Goal: Task Accomplishment & Management: Manage account settings

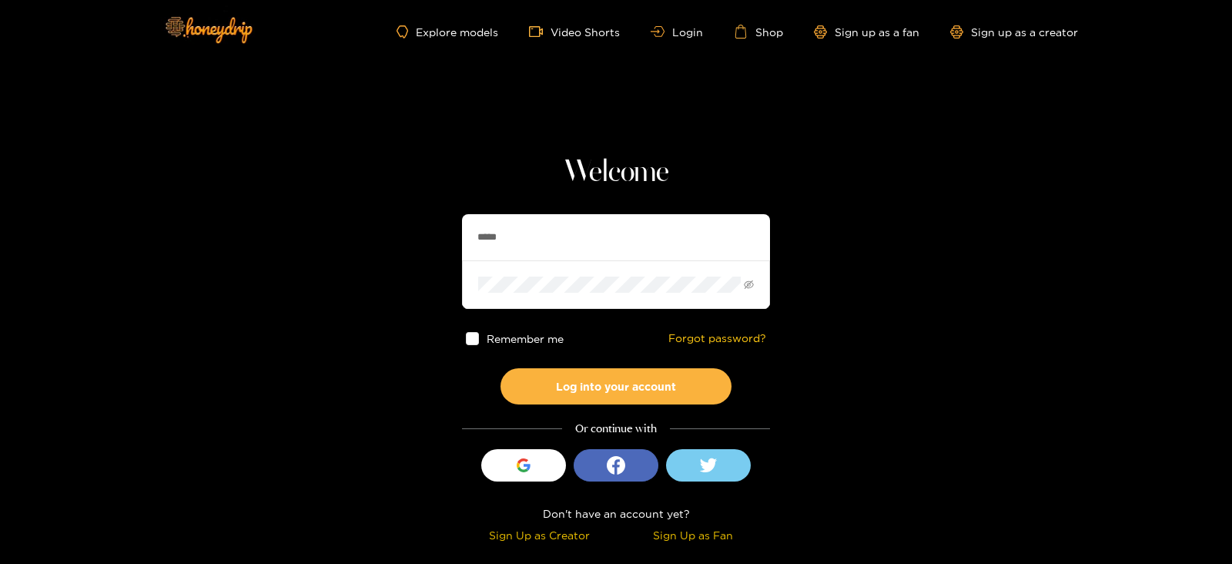
type input "**********"
click at [501, 368] on button "Log into your account" at bounding box center [616, 386] width 231 height 36
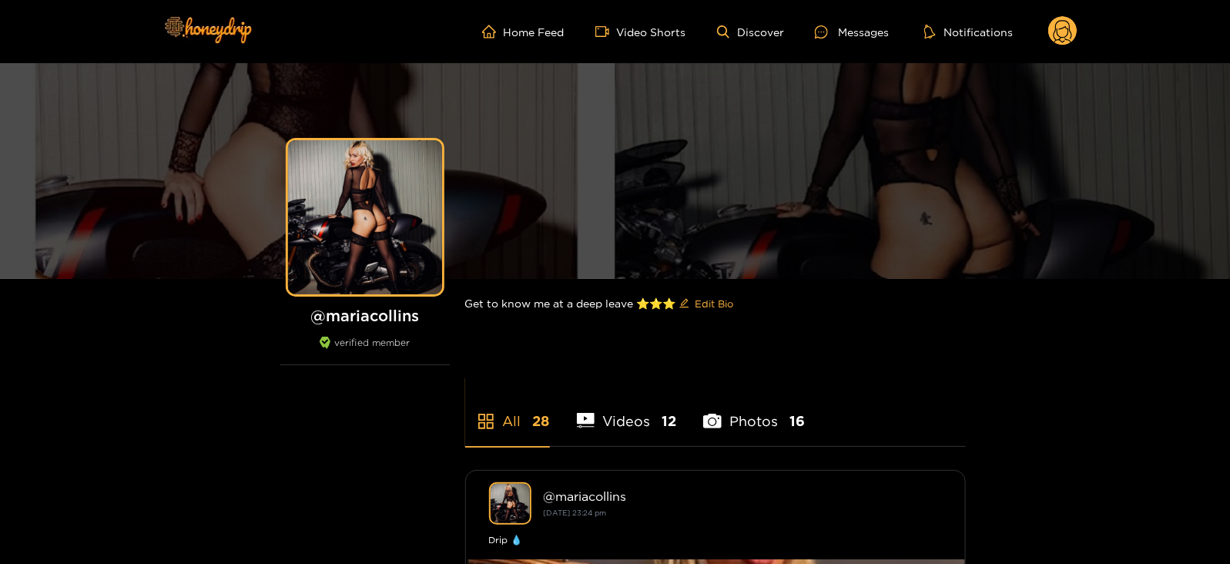
click at [1067, 32] on circle at bounding box center [1062, 30] width 29 height 29
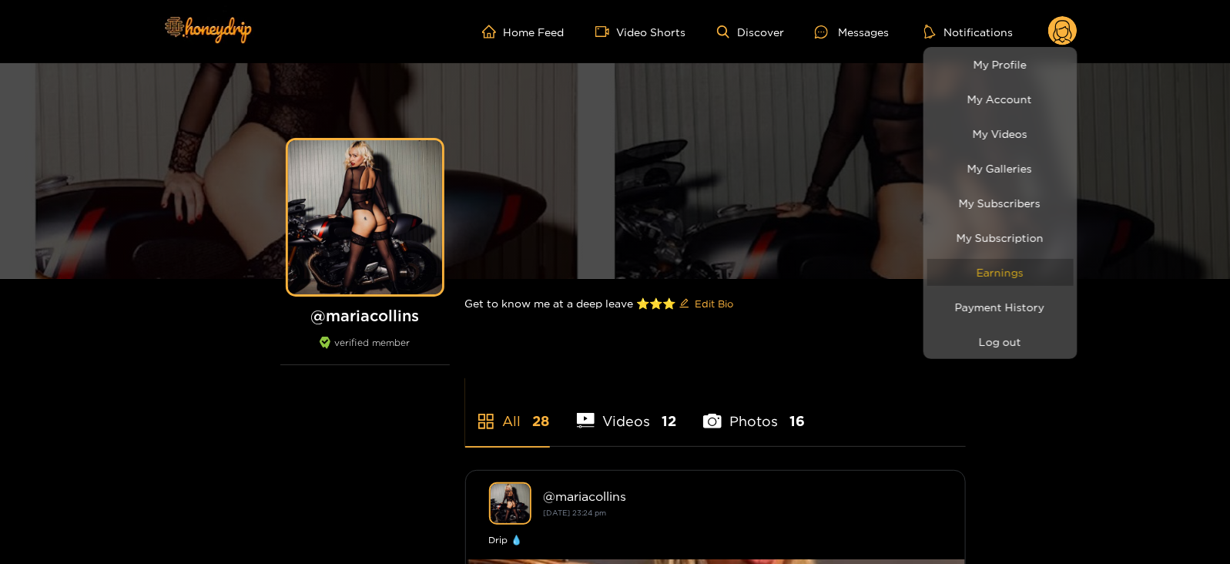
click at [967, 274] on link "Earnings" at bounding box center [1000, 272] width 146 height 27
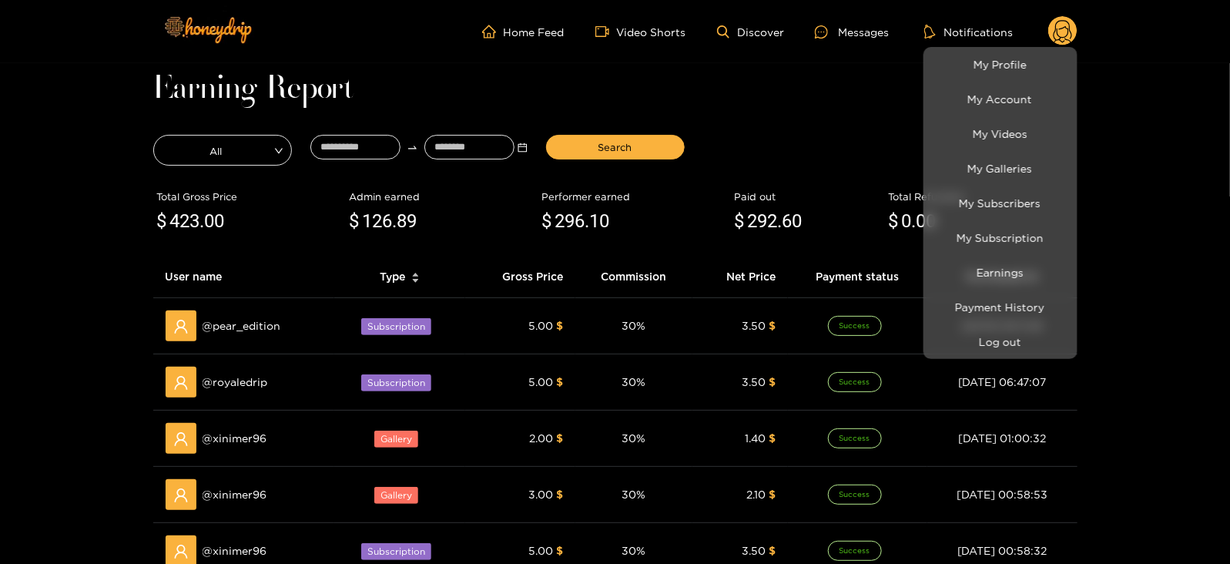
click at [364, 144] on div at bounding box center [615, 282] width 1230 height 564
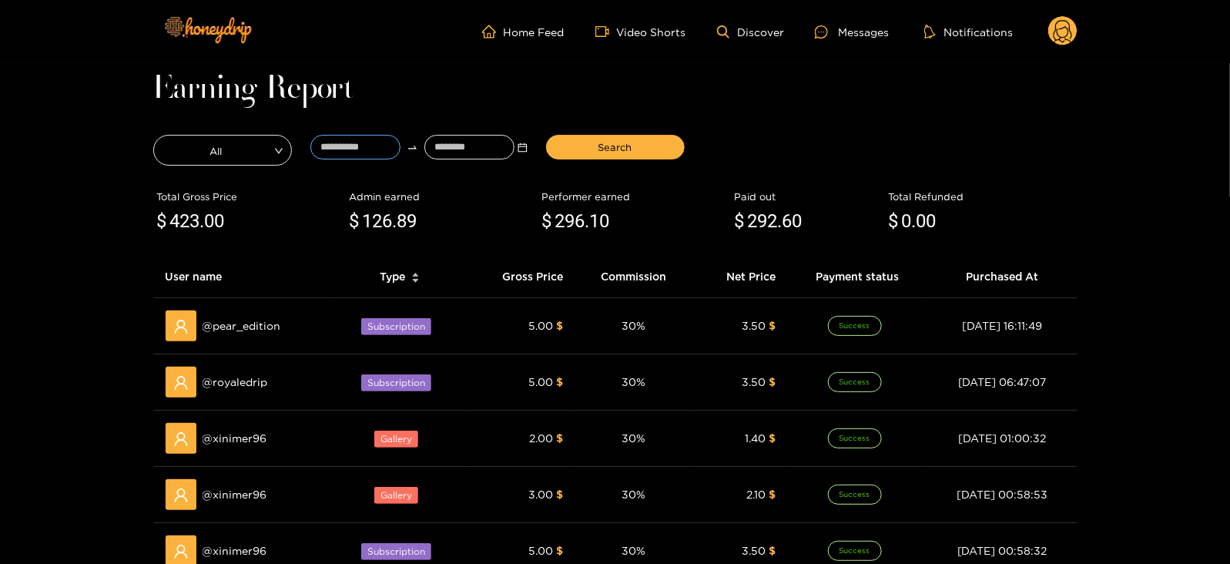
click at [364, 144] on input at bounding box center [355, 147] width 90 height 25
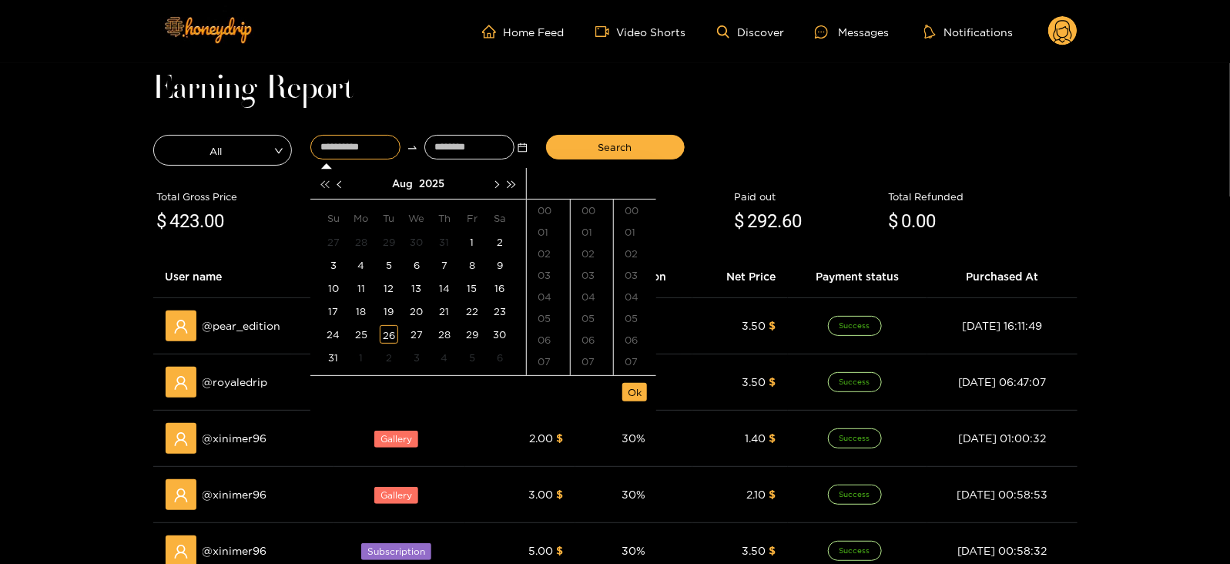
click at [331, 186] on button "button" at bounding box center [325, 183] width 16 height 31
click at [341, 187] on button "button" at bounding box center [341, 183] width 16 height 31
click at [512, 183] on span "button" at bounding box center [512, 184] width 8 height 8
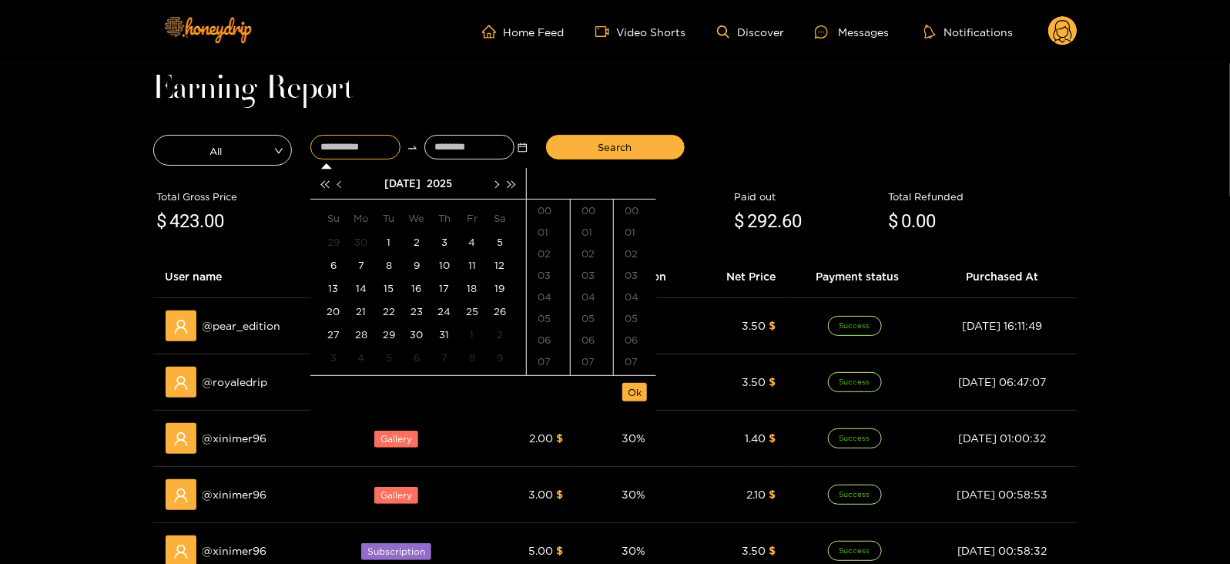
click at [336, 185] on button "button" at bounding box center [341, 183] width 16 height 31
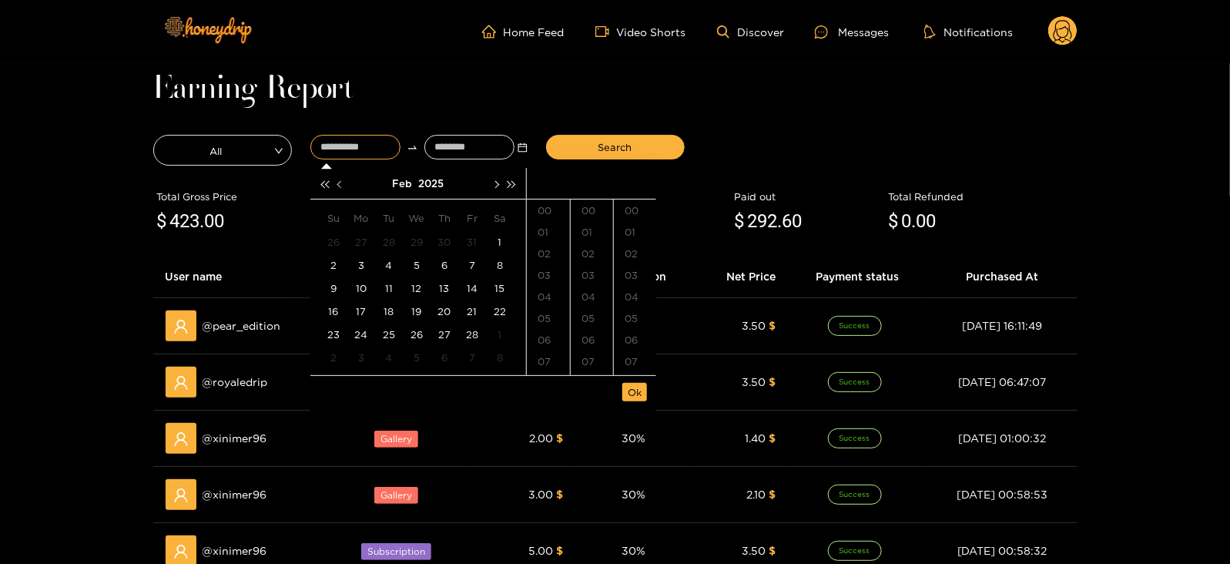
click at [336, 185] on button "button" at bounding box center [341, 183] width 16 height 31
type input "**********"
click at [473, 329] on div "31" at bounding box center [472, 334] width 18 height 18
type input "**********"
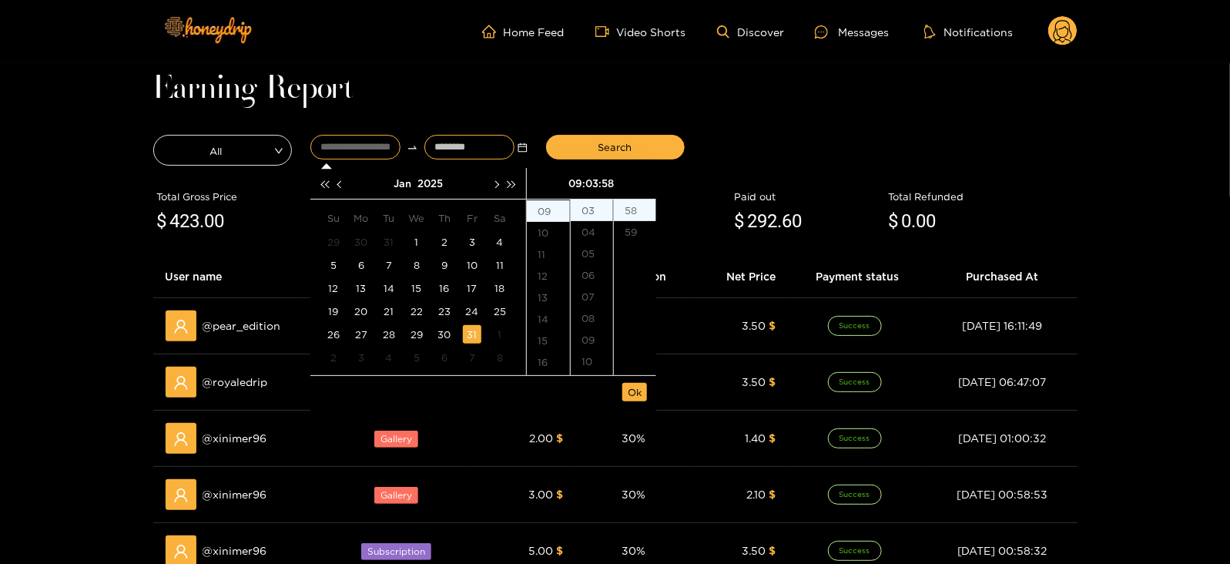
click at [464, 148] on input at bounding box center [469, 147] width 90 height 25
click at [493, 184] on span "button" at bounding box center [496, 184] width 8 height 8
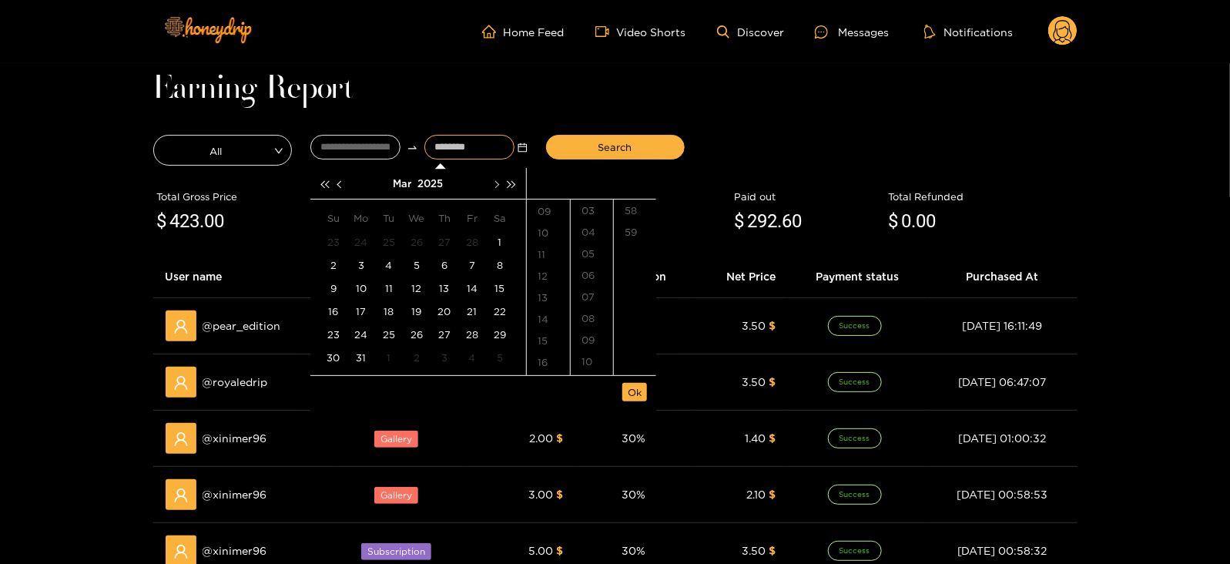
click at [493, 184] on span "button" at bounding box center [496, 184] width 8 height 8
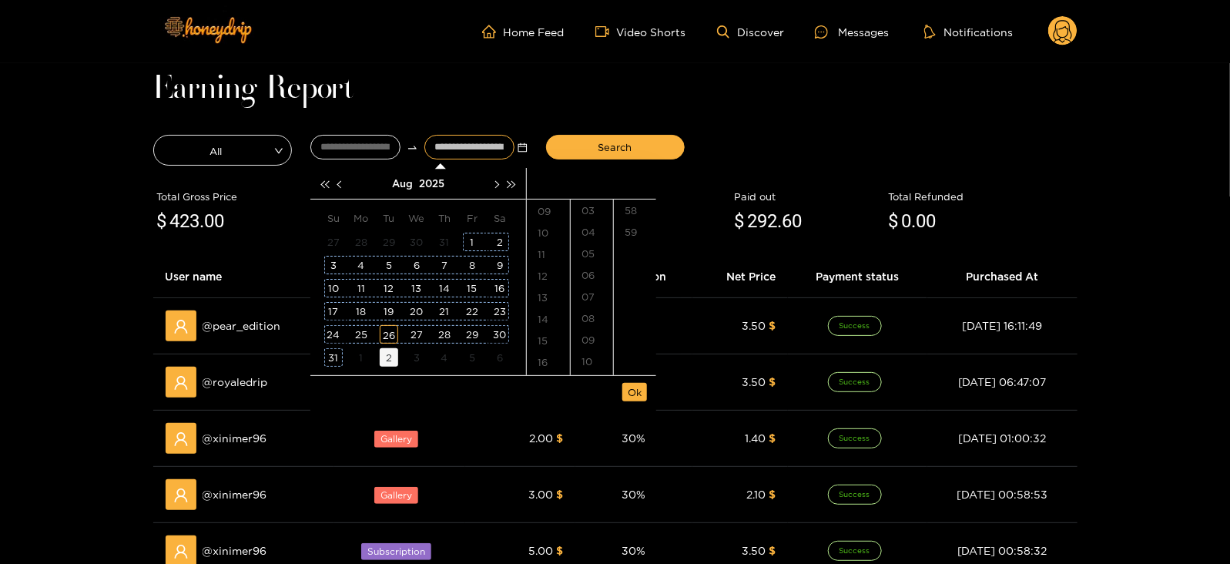
click at [389, 346] on td "2" at bounding box center [389, 357] width 28 height 23
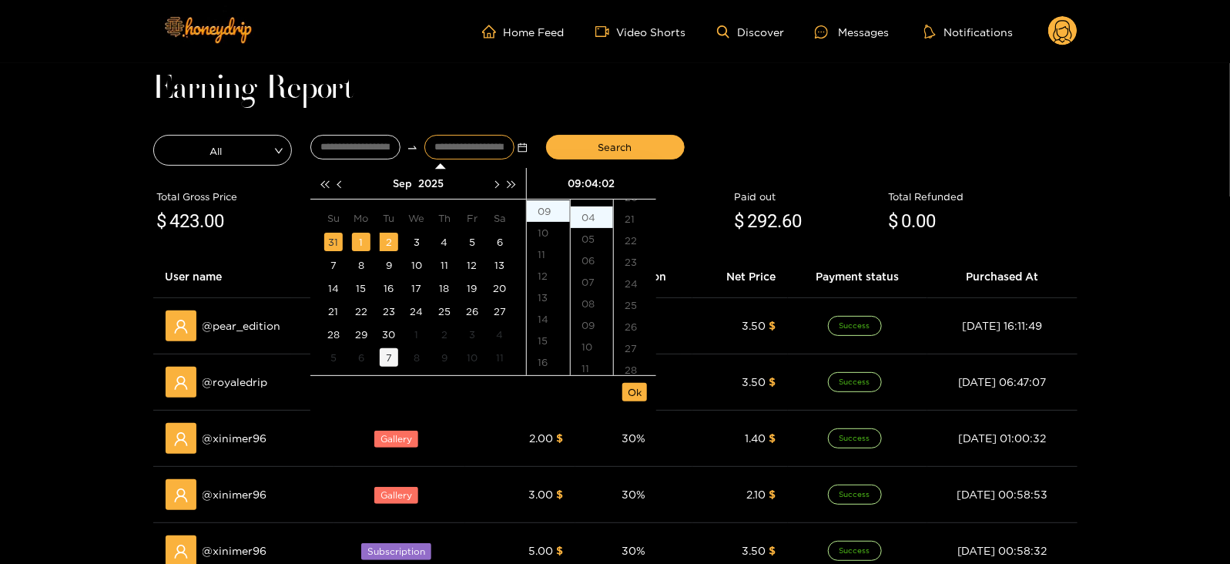
scroll to position [42, 0]
click at [339, 182] on span "button" at bounding box center [341, 184] width 8 height 8
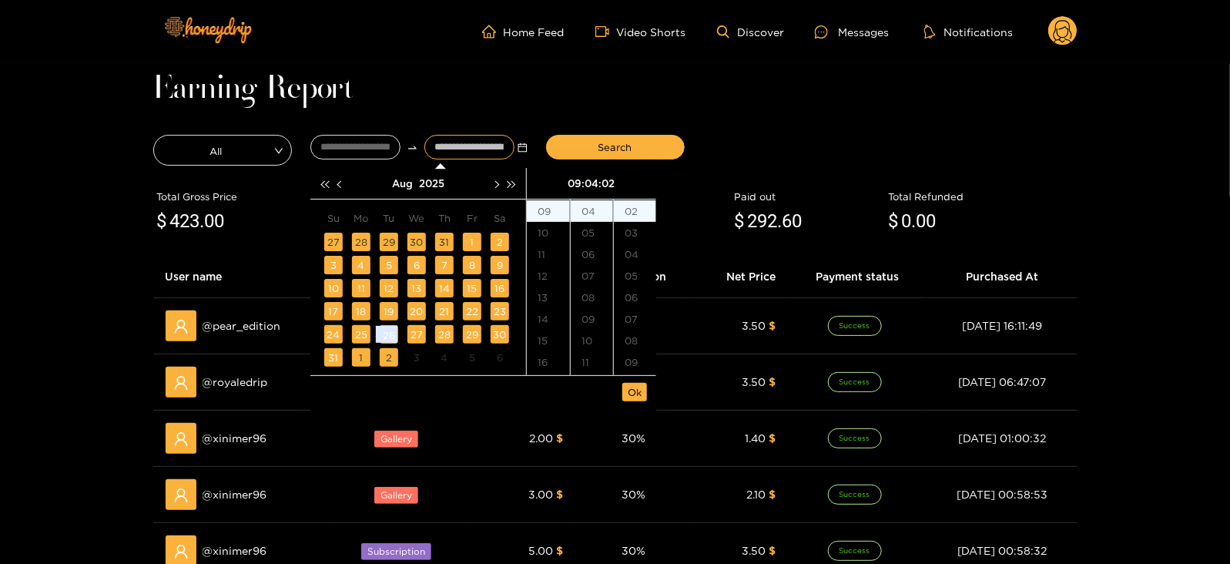
click at [393, 334] on div "26" at bounding box center [389, 334] width 18 height 18
type input "**********"
click at [642, 397] on button "Ok" at bounding box center [634, 392] width 25 height 18
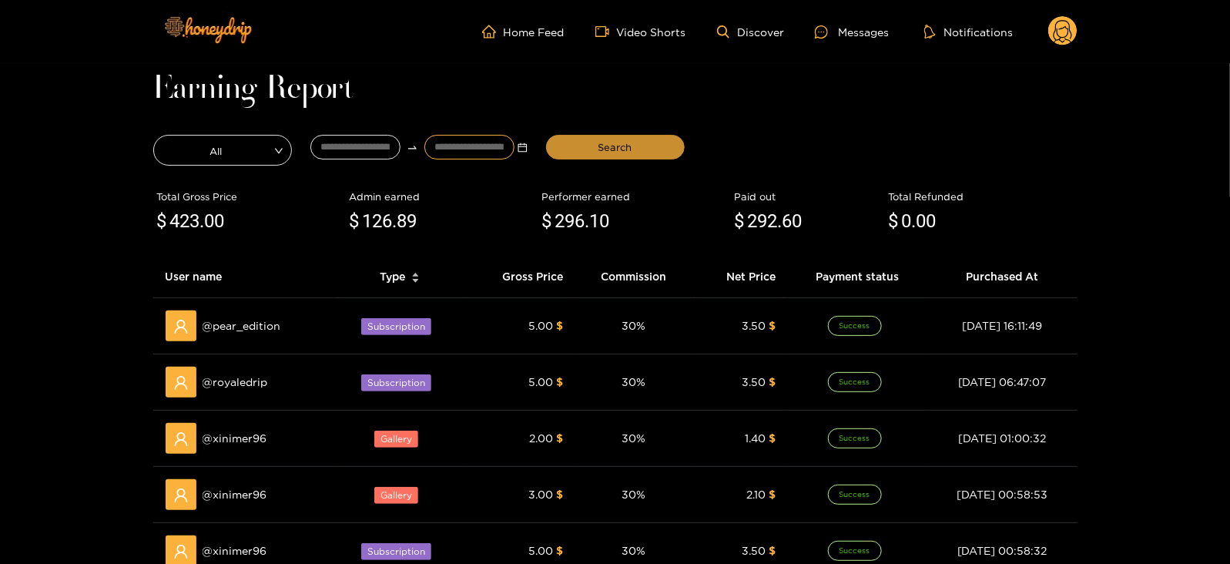
click at [610, 152] on span "Search" at bounding box center [615, 146] width 34 height 15
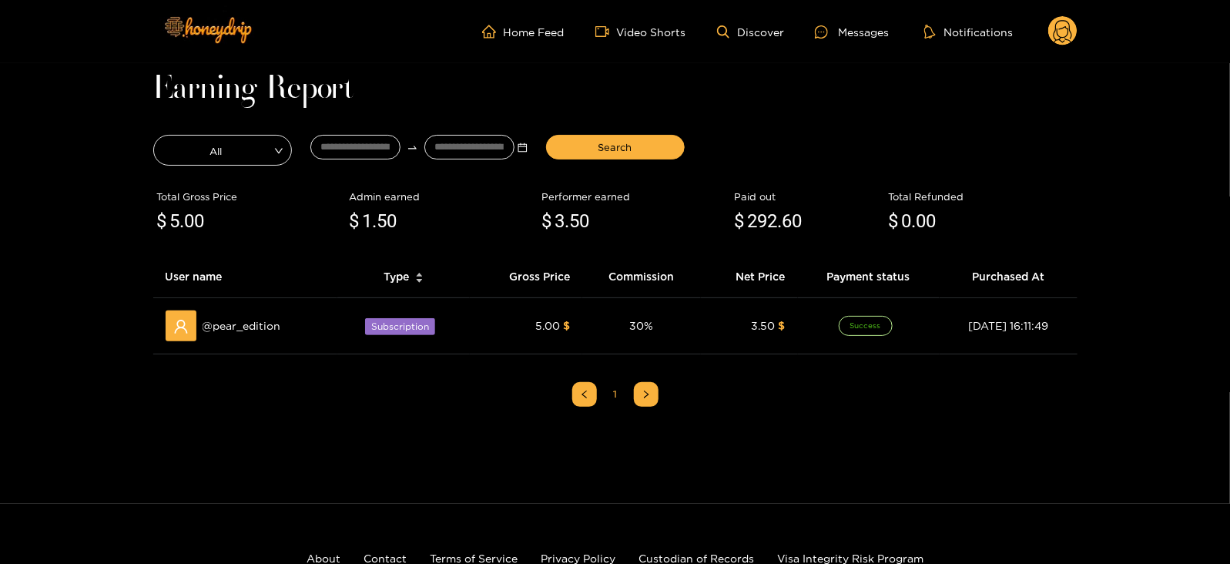
click at [141, 492] on main "**********" at bounding box center [615, 283] width 1230 height 441
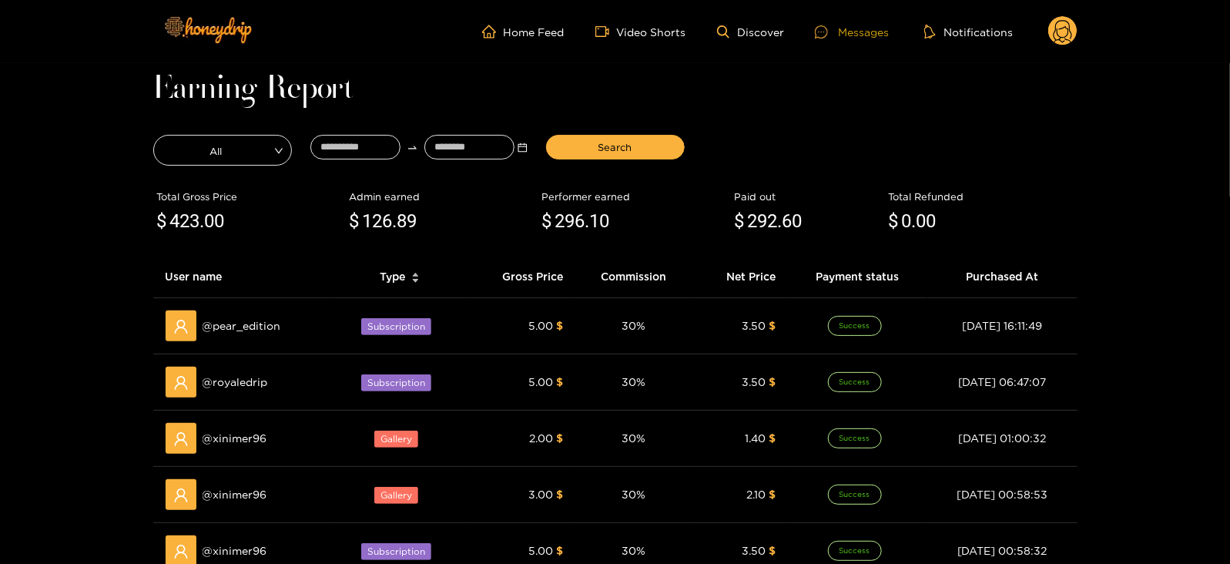
click at [856, 26] on div "Messages" at bounding box center [852, 32] width 74 height 18
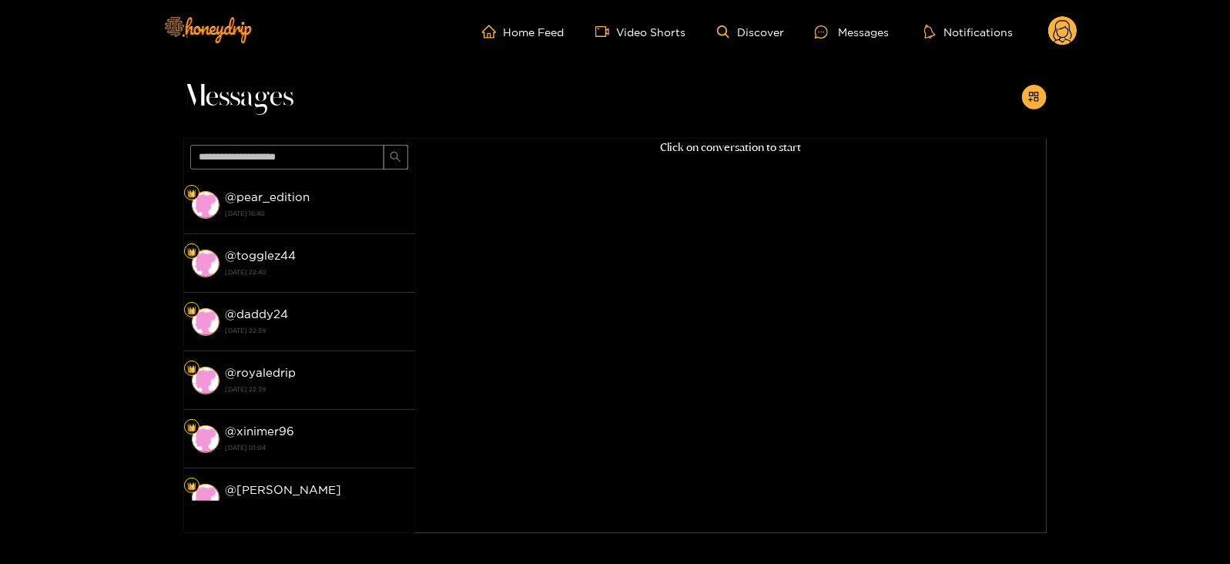
click at [1060, 29] on circle at bounding box center [1062, 30] width 29 height 29
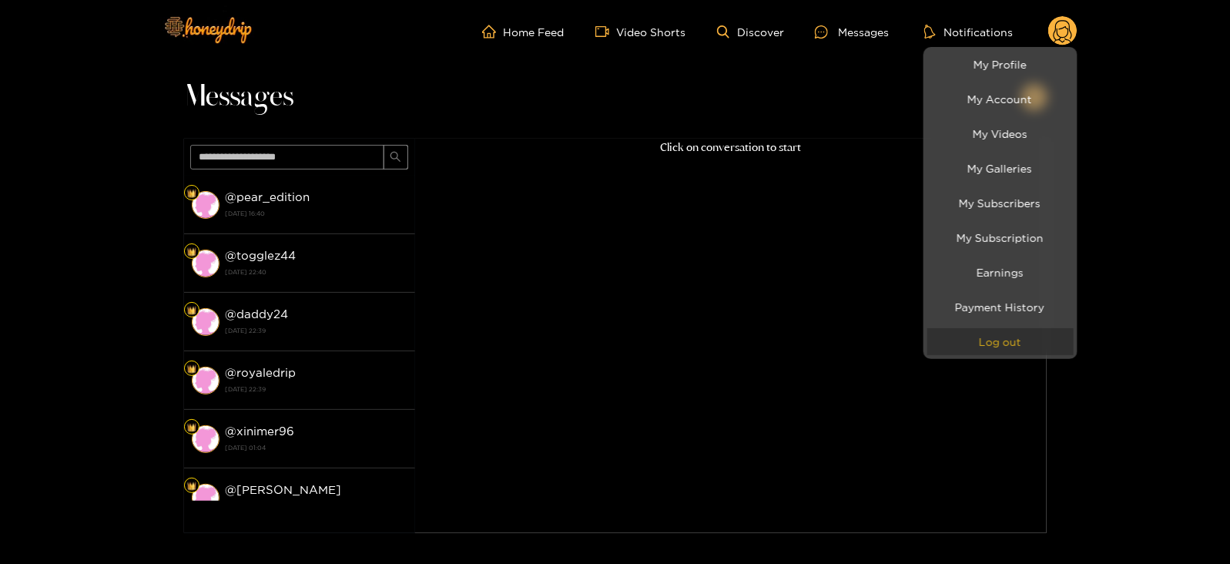
click at [991, 332] on button "Log out" at bounding box center [1000, 341] width 146 height 27
